Goal: Information Seeking & Learning: Learn about a topic

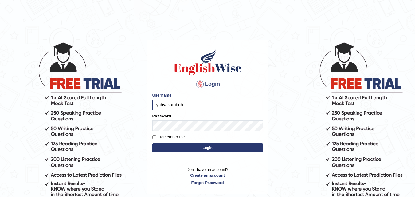
click at [175, 146] on button "Login" at bounding box center [207, 147] width 110 height 9
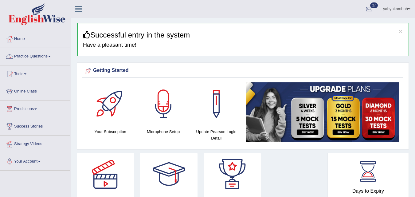
click at [51, 59] on link "Practice Questions" at bounding box center [35, 55] width 70 height 15
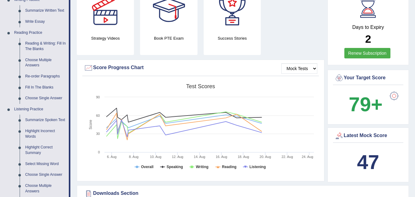
scroll to position [160, 0]
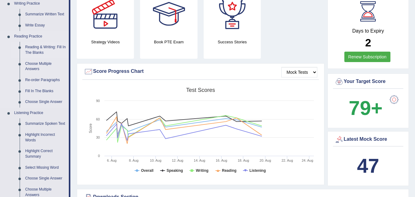
click at [52, 47] on link "Reading & Writing: Fill In The Blanks" at bounding box center [45, 50] width 46 height 16
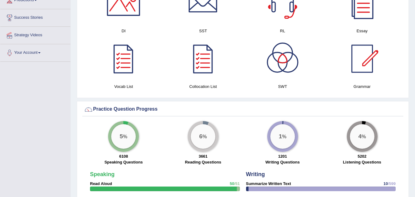
scroll to position [354, 0]
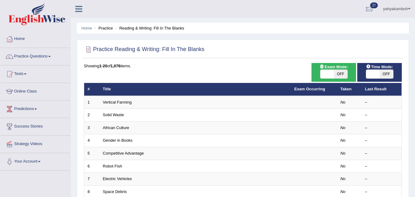
click at [337, 74] on span "OFF" at bounding box center [341, 74] width 14 height 9
checkbox input "true"
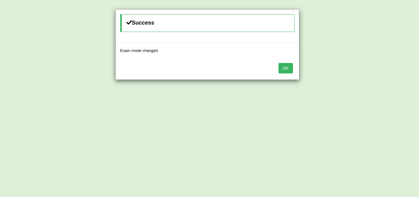
click at [286, 66] on button "OK" at bounding box center [286, 68] width 14 height 10
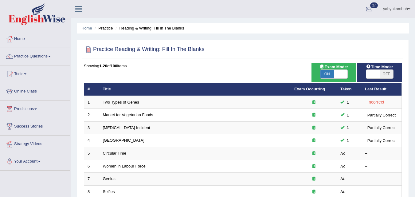
click at [382, 75] on span "OFF" at bounding box center [386, 74] width 14 height 9
checkbox input "true"
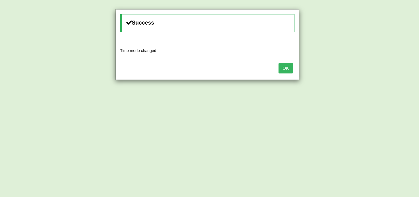
click at [287, 68] on button "OK" at bounding box center [286, 68] width 14 height 10
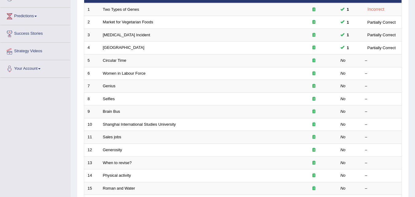
scroll to position [94, 0]
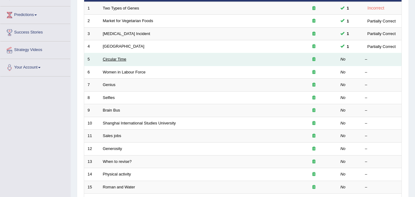
click at [116, 58] on link "Circular Time" at bounding box center [115, 59] width 24 height 5
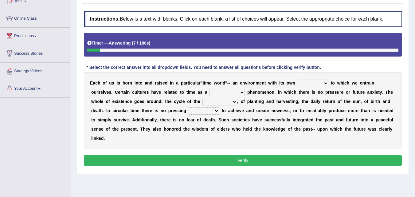
scroll to position [73, 0]
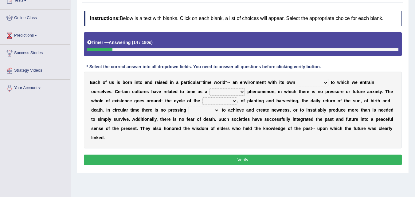
click at [324, 83] on select "area shape rhythm inclination" at bounding box center [312, 82] width 31 height 7
select select "shape"
click at [297, 79] on select "area shape rhythm inclination" at bounding box center [312, 82] width 31 height 7
click at [241, 91] on select "cyclical conventional recycling cylindrical" at bounding box center [226, 91] width 35 height 7
click at [209, 88] on select "cyclical conventional recycling cylindrical" at bounding box center [226, 91] width 35 height 7
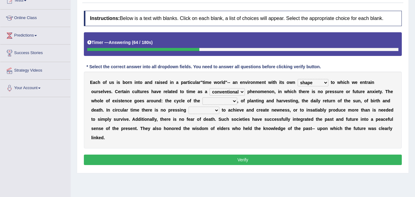
click at [237, 91] on select "cyclical conventional recycling cylindrical" at bounding box center [226, 91] width 35 height 7
select select "cyclical"
click at [209, 88] on select "cyclical conventional recycling cylindrical" at bounding box center [226, 91] width 35 height 7
click at [235, 101] on select "days seasons arrangement periods" at bounding box center [219, 100] width 35 height 7
select select "seasons"
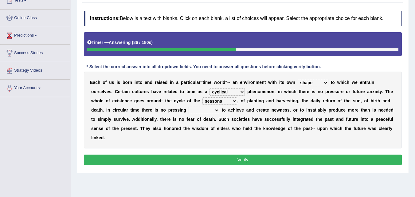
click at [202, 97] on select "days seasons arrangement periods" at bounding box center [219, 100] width 35 height 7
click at [216, 110] on select "issue point cause need" at bounding box center [203, 109] width 31 height 7
select select "cause"
click at [188, 106] on select "issue point cause need" at bounding box center [203, 109] width 31 height 7
click at [323, 82] on select "area shape rhythm inclination" at bounding box center [312, 82] width 31 height 7
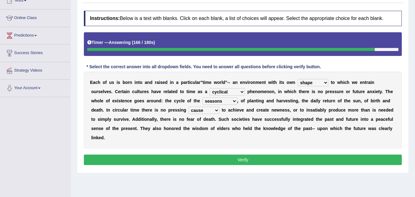
select select "rhythm"
click at [297, 79] on select "area shape rhythm inclination" at bounding box center [312, 82] width 31 height 7
click at [240, 160] on button "Verify" at bounding box center [243, 159] width 318 height 10
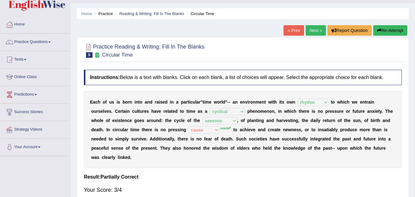
scroll to position [10, 0]
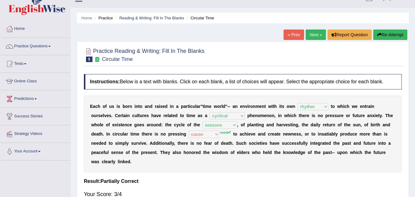
click at [315, 36] on link "Next »" at bounding box center [315, 34] width 20 height 10
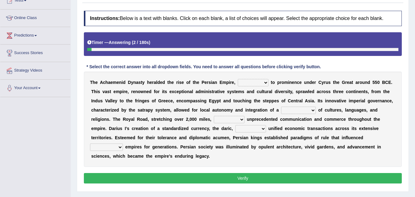
click at [414, 90] on html "Toggle navigation Home Practice Questions Speaking Practice Read Aloud Repeat S…" at bounding box center [207, 25] width 415 height 197
click at [265, 82] on select "directing staging ascending stumbling" at bounding box center [253, 82] width 31 height 7
select select "ascending"
click at [238, 79] on select "directing staging ascending stumbling" at bounding box center [253, 82] width 31 height 7
click at [312, 110] on select "construction separation magnitude multitude" at bounding box center [298, 109] width 35 height 7
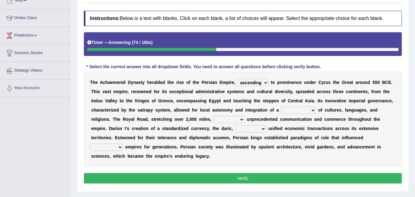
select select "multitude"
click at [281, 106] on select "construction separation magnitude multitude" at bounding box center [298, 109] width 35 height 7
click at [240, 120] on select "scattered united aimed facilitated" at bounding box center [229, 119] width 31 height 7
select select "facilitated"
click at [214, 116] on select "scattered united aimed facilitated" at bounding box center [229, 119] width 31 height 7
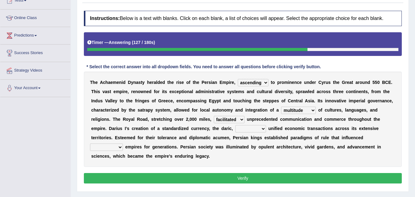
click at [262, 129] on select "moreover wherein further so" at bounding box center [250, 128] width 31 height 7
select select "wherein"
click at [235, 125] on select "moreover wherein further so" at bounding box center [250, 128] width 31 height 7
click at [262, 128] on select "moreover wherein further so" at bounding box center [250, 128] width 31 height 7
click at [235, 125] on select "moreover wherein further so" at bounding box center [250, 128] width 31 height 7
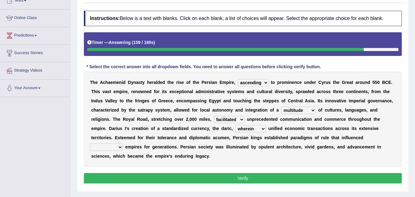
click at [119, 146] on select "subsequent explicit permanent trivial" at bounding box center [106, 146] width 33 height 7
select select "subsequent"
click at [90, 143] on select "subsequent explicit permanent trivial" at bounding box center [106, 146] width 33 height 7
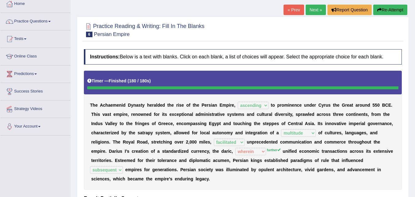
scroll to position [33, 0]
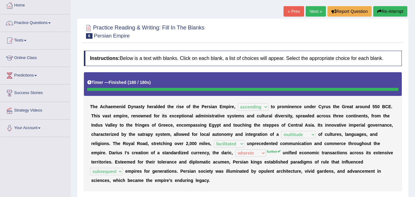
click at [309, 12] on link "Next »" at bounding box center [315, 11] width 20 height 10
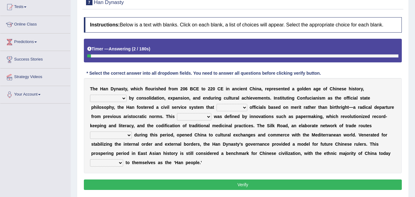
scroll to position [68, 0]
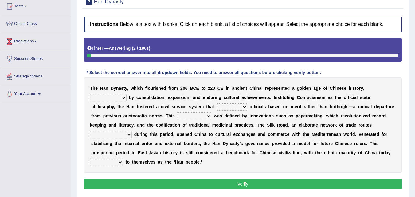
click at [414, 86] on html "Toggle navigation Home Practice Questions Speaking Practice Read Aloud Repeat S…" at bounding box center [207, 30] width 415 height 197
click at [123, 96] on select "disciplined journeyed input distinguished" at bounding box center [108, 97] width 37 height 7
select select "input"
click at [90, 94] on select "disciplined journeyed input distinguished" at bounding box center [108, 97] width 37 height 7
click at [242, 106] on select "discussed adapted reflected selected" at bounding box center [231, 106] width 31 height 7
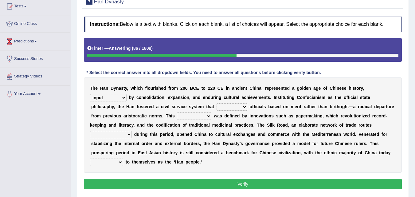
select select "adapted"
click at [216, 103] on select "discussed adapted reflected selected" at bounding box center [231, 106] width 31 height 7
click at [207, 115] on select "moment epoch intermission interval" at bounding box center [194, 115] width 34 height 7
select select "intermission"
click at [177, 112] on select "moment epoch intermission interval" at bounding box center [194, 115] width 34 height 7
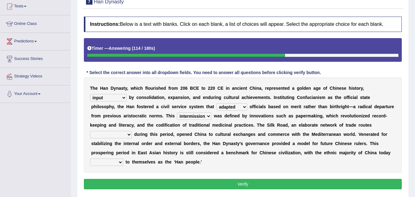
click at [129, 134] on select "was established establishing that established established" at bounding box center [111, 134] width 42 height 7
select select "was established"
click at [90, 131] on select "was established establishing that established established" at bounding box center [111, 134] width 42 height 7
click at [121, 162] on select "calling considering referring pointing" at bounding box center [106, 161] width 33 height 7
select select "considering"
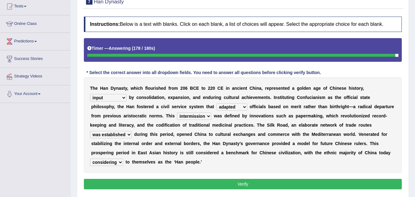
click at [90, 158] on select "calling considering referring pointing" at bounding box center [106, 161] width 33 height 7
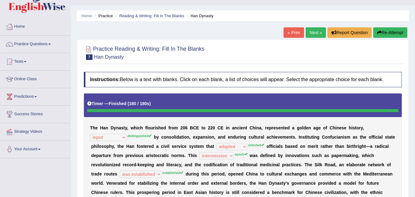
scroll to position [8, 0]
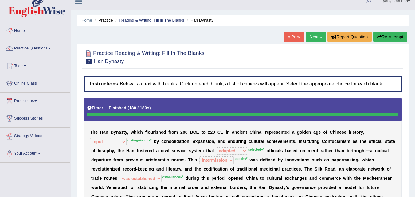
click at [317, 37] on link "Next »" at bounding box center [315, 37] width 20 height 10
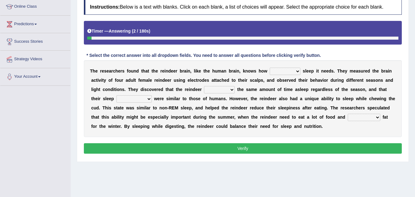
scroll to position [85, 0]
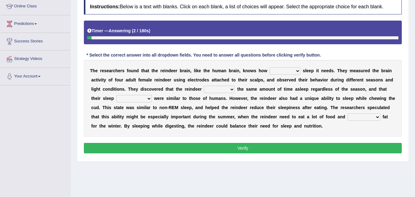
drag, startPoint x: 0, startPoint y: 0, endPoint x: 419, endPoint y: 89, distance: 428.2
click at [414, 89] on html "Toggle navigation Home Practice Questions Speaking Practice Read Aloud Repeat S…" at bounding box center [207, 13] width 415 height 197
click at [298, 72] on select "much far regular often" at bounding box center [284, 70] width 31 height 7
select select "much"
click at [269, 67] on select "much far regular often" at bounding box center [284, 70] width 31 height 7
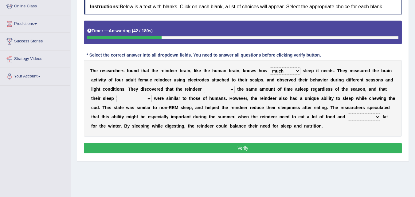
click at [231, 90] on select "made devoted saved spent" at bounding box center [219, 89] width 31 height 7
select select "spent"
click at [204, 86] on select "made devoted saved spent" at bounding box center [219, 89] width 31 height 7
click at [149, 99] on select "rhythms interruptions patterns situations" at bounding box center [133, 98] width 35 height 7
select select "patterns"
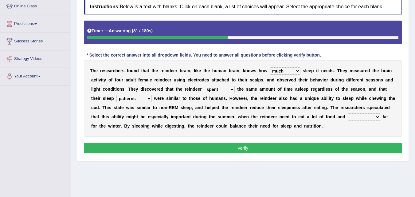
click at [116, 95] on select "rhythms interruptions patterns situations" at bounding box center [133, 98] width 35 height 7
click at [376, 117] on select "cultivate regard surmount accumulate" at bounding box center [363, 116] width 33 height 7
select select "accumulate"
click at [347, 113] on select "cultivate regard surmount accumulate" at bounding box center [363, 116] width 33 height 7
click at [245, 147] on button "Verify" at bounding box center [243, 148] width 318 height 10
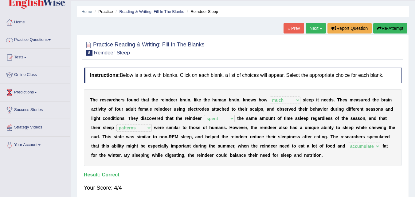
scroll to position [7, 0]
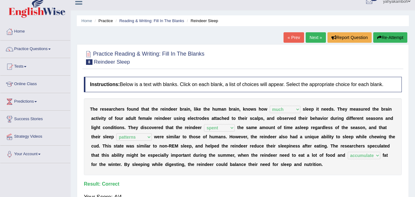
click at [311, 36] on link "Next »" at bounding box center [315, 37] width 20 height 10
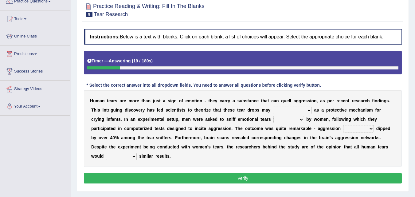
click at [309, 110] on select "have evolution be evolution be evolved have evolved" at bounding box center [291, 109] width 39 height 7
select select "be evolved"
click at [272, 106] on select "have evolution be evolution be evolved have evolved" at bounding box center [291, 109] width 39 height 7
click at [303, 120] on select "shed lost grown emitted" at bounding box center [288, 119] width 31 height 7
select select "shed"
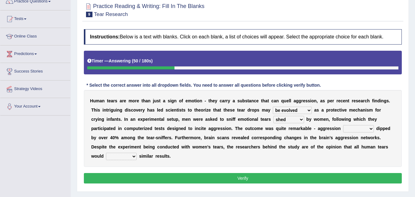
click at [273, 116] on select "shed lost grown emitted" at bounding box center [288, 119] width 31 height 7
click at [370, 129] on select "posts measures levels portions" at bounding box center [358, 128] width 31 height 7
select select "levels"
click at [343, 125] on select "posts measures levels portions" at bounding box center [358, 128] width 31 height 7
click at [135, 156] on select "evade invoke reflect yield" at bounding box center [121, 156] width 31 height 7
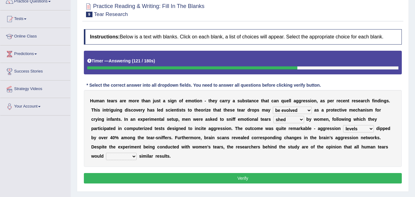
select select "reflect"
click at [106, 153] on select "evade invoke reflect yield" at bounding box center [121, 156] width 31 height 7
click at [370, 129] on select "posts measures levels portions" at bounding box center [358, 128] width 31 height 7
click at [343, 125] on select "posts measures levels portions" at bounding box center [358, 128] width 31 height 7
click at [238, 177] on button "Verify" at bounding box center [243, 178] width 318 height 10
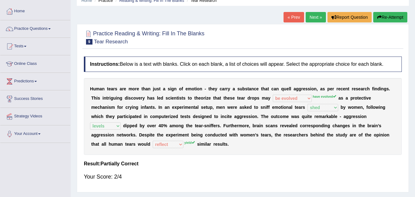
scroll to position [11, 0]
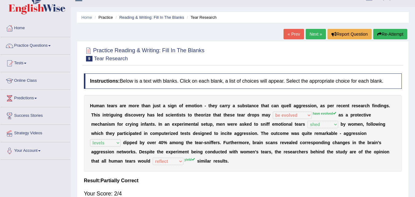
click at [316, 34] on link "Next »" at bounding box center [315, 34] width 20 height 10
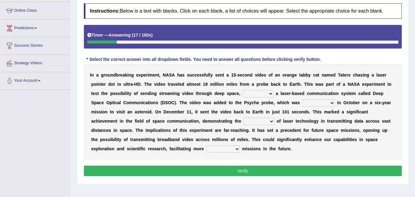
click at [271, 92] on select "as using to use using use" at bounding box center [257, 93] width 31 height 7
select select "using"
click at [242, 90] on select "as using to use using use" at bounding box center [257, 93] width 31 height 7
click at [332, 103] on select "initiated established proved launched" at bounding box center [318, 102] width 33 height 7
select select "launched"
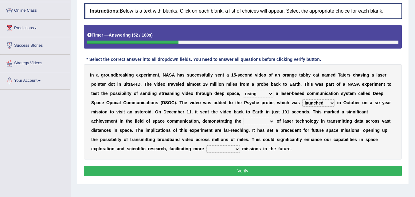
click at [302, 99] on select "initiated established proved launched" at bounding box center [318, 102] width 33 height 7
click at [272, 121] on select "range probability potential extent" at bounding box center [258, 121] width 31 height 7
select select "range"
click at [243, 118] on select "range probability potential extent" at bounding box center [258, 121] width 31 height 7
click at [236, 148] on select "rudimentary maximum overall ambitious" at bounding box center [222, 148] width 33 height 7
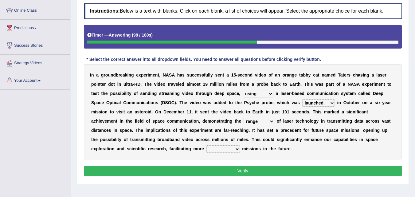
select select "ambitious"
click at [206, 145] on select "rudimentary maximum overall ambitious" at bounding box center [222, 148] width 33 height 7
click at [237, 149] on select "rudimentary maximum overall ambitious" at bounding box center [222, 148] width 33 height 7
click at [249, 172] on button "Verify" at bounding box center [243, 170] width 318 height 10
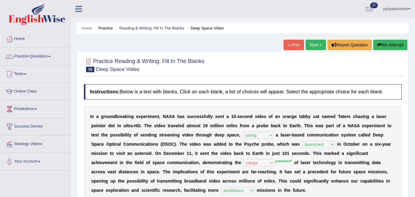
click at [312, 43] on link "Next »" at bounding box center [315, 45] width 20 height 10
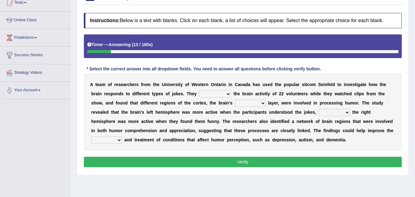
click at [226, 95] on select "glanced monitored entertained involved" at bounding box center [215, 93] width 32 height 7
select select "monitored"
click at [199, 90] on select "glanced monitored entertained involved" at bounding box center [215, 93] width 32 height 7
click at [264, 105] on select "outlandish outgoing outside outermost" at bounding box center [250, 102] width 31 height 7
select select "outermost"
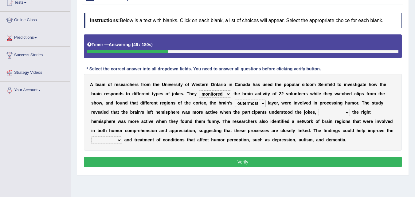
click at [235, 99] on select "outlandish outgoing outside outermost" at bounding box center [250, 102] width 31 height 7
click at [347, 113] on select "due to rather than yet while" at bounding box center [333, 112] width 31 height 7
select select "while"
click at [318, 109] on select "due to rather than yet while" at bounding box center [333, 112] width 31 height 7
click at [119, 140] on select "execution diagnosis format strategy" at bounding box center [106, 139] width 31 height 7
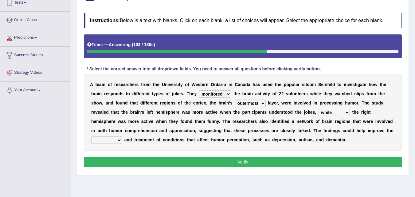
select select "diagnosis"
click at [91, 136] on select "execution diagnosis format strategy" at bounding box center [106, 139] width 31 height 7
click at [239, 160] on button "Verify" at bounding box center [243, 161] width 318 height 10
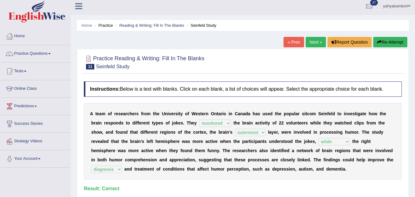
scroll to position [2, 0]
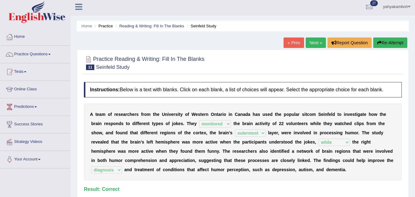
click at [312, 39] on link "Next »" at bounding box center [315, 42] width 20 height 10
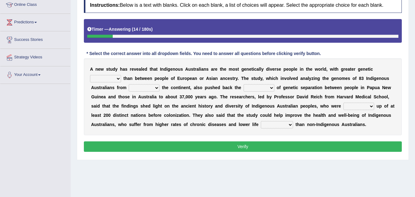
click at [118, 78] on select "integrity conformity variability stability" at bounding box center [105, 78] width 31 height 7
select select "variability"
click at [90, 75] on select "integrity conformity variability stability" at bounding box center [105, 78] width 31 height 7
click at [156, 88] on select "at with of across" at bounding box center [144, 87] width 31 height 7
select select "across"
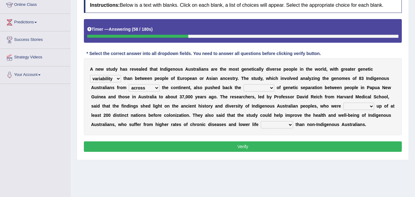
click at [129, 84] on select "at with of across" at bounding box center [144, 87] width 31 height 7
click at [271, 89] on select "analysis location date feature" at bounding box center [258, 87] width 31 height 7
select select "analysis"
click at [243, 84] on select "analysis location date feature" at bounding box center [258, 87] width 31 height 7
click at [371, 106] on select "made set broken laid" at bounding box center [358, 105] width 31 height 7
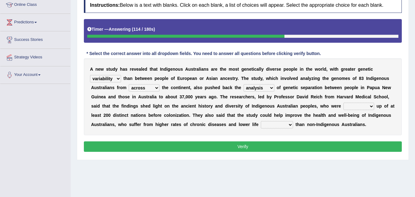
select select "made"
click at [343, 102] on select "made set broken laid" at bounding box center [358, 105] width 31 height 7
click at [289, 125] on select "level expectancy assurance rate" at bounding box center [277, 124] width 32 height 7
select select "assurance"
click at [261, 121] on select "level expectancy assurance rate" at bounding box center [277, 124] width 32 height 7
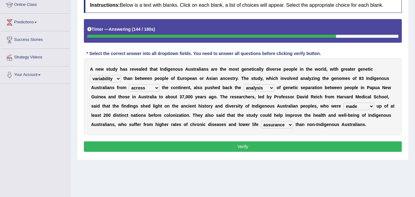
click at [249, 147] on button "Verify" at bounding box center [243, 146] width 318 height 10
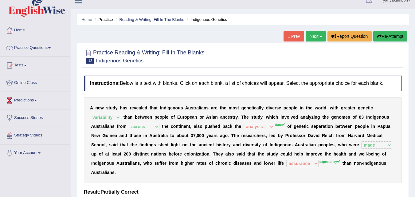
scroll to position [6, 0]
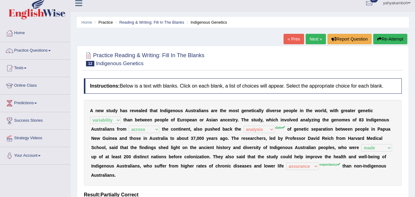
click at [315, 39] on link "Next »" at bounding box center [315, 39] width 20 height 10
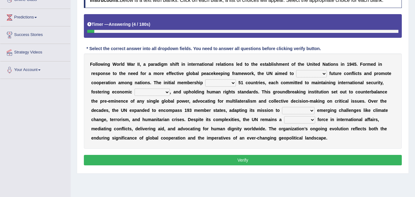
scroll to position [94, 0]
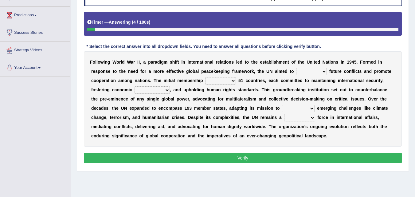
click at [414, 101] on html "Toggle navigation Home Practice Questions Speaking Practice Read Aloud Repeat S…" at bounding box center [207, 4] width 415 height 197
click at [322, 72] on select "harness prevent narrate impose" at bounding box center [311, 71] width 31 height 7
select select "prevent"
click at [296, 68] on select "harness prevent narrate impose" at bounding box center [311, 71] width 31 height 7
click at [232, 81] on select "comprised contrasted consisted compared" at bounding box center [220, 80] width 31 height 7
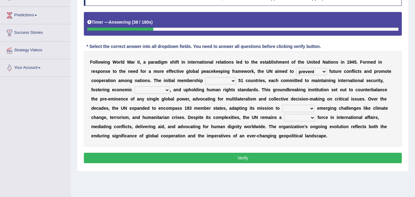
select select "comprised"
click at [205, 77] on select "comprised contrasted consisted compared" at bounding box center [220, 80] width 31 height 7
click at [165, 90] on select "ornament development posterity velocity" at bounding box center [151, 89] width 35 height 7
select select "development"
click at [134, 86] on select "ornament development posterity velocity" at bounding box center [151, 89] width 35 height 7
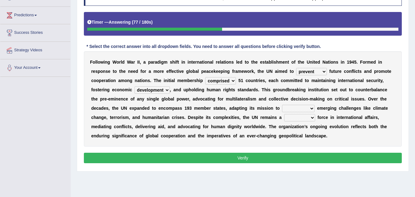
click at [312, 109] on select "confront mute camouflage dismantle" at bounding box center [298, 108] width 33 height 7
select select "confront"
click at [282, 105] on select "confront mute camouflage dismantle" at bounding box center [298, 108] width 33 height 7
click at [311, 117] on select "dissident possessed pivotal tropical" at bounding box center [299, 117] width 31 height 7
select select "pivotal"
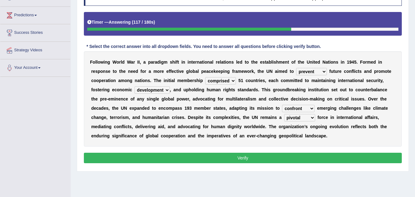
click at [284, 114] on select "dissident possessed pivotal tropical" at bounding box center [299, 117] width 31 height 7
click at [231, 157] on button "Verify" at bounding box center [243, 158] width 318 height 10
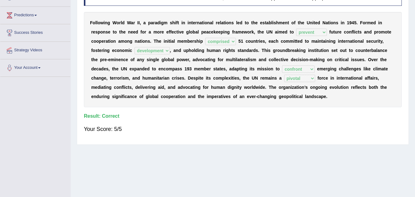
scroll to position [0, 0]
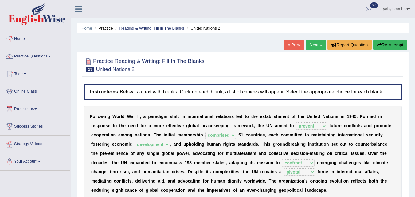
click at [314, 44] on link "Next »" at bounding box center [315, 45] width 20 height 10
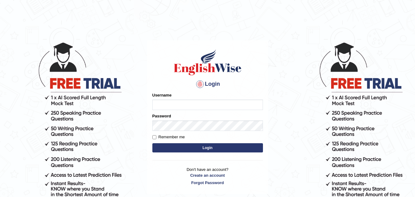
type input "yahyakamboh"
click at [178, 150] on button "Login" at bounding box center [207, 147] width 110 height 9
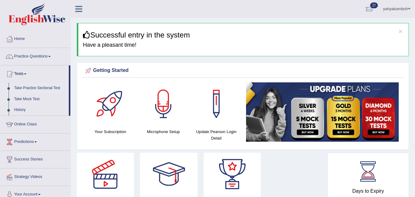
click at [40, 87] on link "Take Practice Sectional Test" at bounding box center [39, 88] width 57 height 11
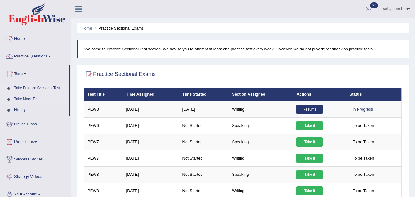
click at [31, 97] on link "Take Mock Test" at bounding box center [39, 99] width 57 height 11
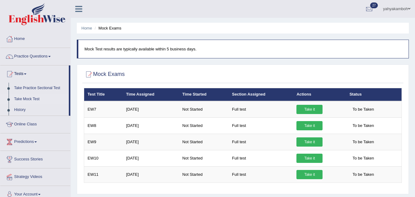
click at [411, 8] on link "yahyakamboh" at bounding box center [396, 8] width 37 height 16
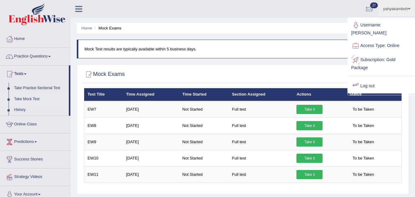
click at [371, 79] on link "Log out" at bounding box center [381, 86] width 66 height 14
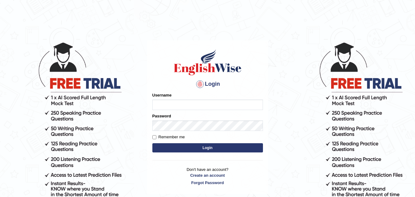
type input "yahyakamboh"
click at [176, 146] on button "Login" at bounding box center [207, 147] width 110 height 9
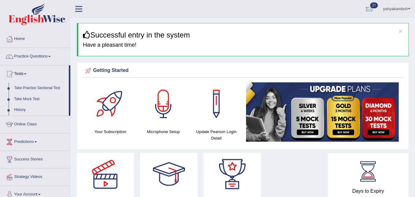
click at [27, 87] on link "Take Practice Sectional Test" at bounding box center [39, 88] width 57 height 11
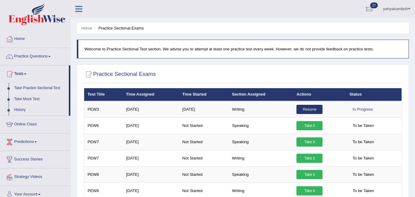
click at [311, 108] on link "Resume" at bounding box center [309, 109] width 26 height 9
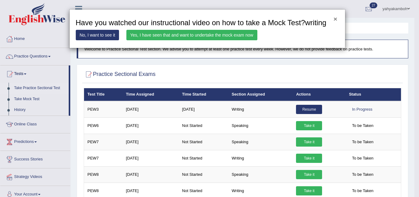
click at [335, 17] on button "×" at bounding box center [336, 19] width 4 height 6
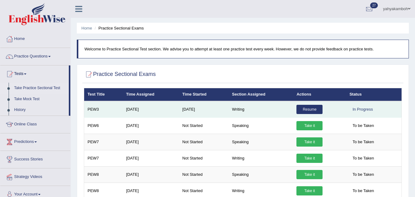
click at [308, 110] on link "Resume" at bounding box center [309, 109] width 26 height 9
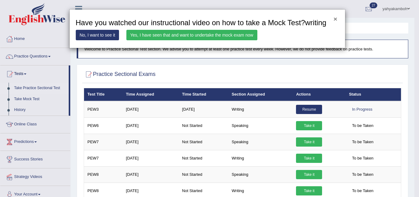
click at [335, 20] on button "×" at bounding box center [336, 19] width 4 height 6
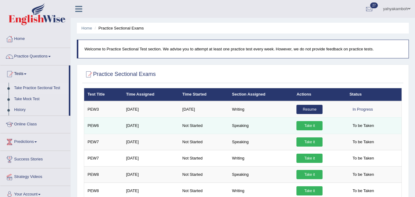
click at [307, 126] on link "Take it" at bounding box center [309, 125] width 26 height 9
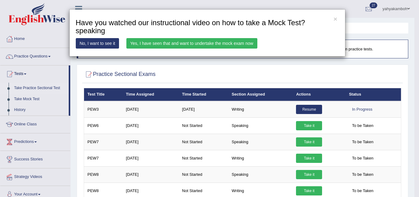
click at [338, 18] on div "× Have you watched our instructional video on how to take a Mock Test?speaking …" at bounding box center [207, 32] width 276 height 47
click at [337, 19] on button "×" at bounding box center [336, 19] width 4 height 6
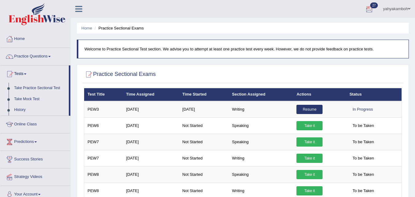
click at [404, 9] on link "yahyakamboh" at bounding box center [396, 8] width 37 height 16
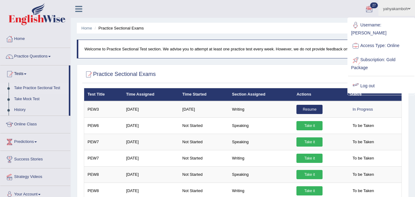
click at [367, 79] on link "Log out" at bounding box center [381, 86] width 66 height 14
